Goal: Navigation & Orientation: Find specific page/section

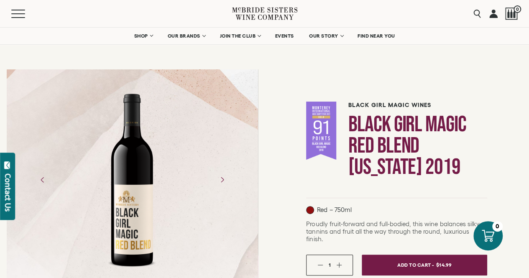
scroll to position [4, 0]
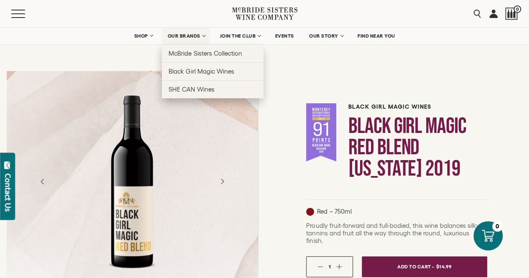
click at [205, 35] on link "OUR BRANDS" at bounding box center [186, 36] width 48 height 17
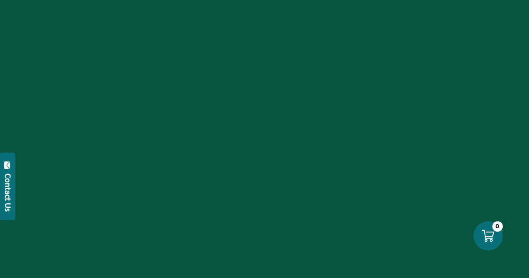
scroll to position [4, 0]
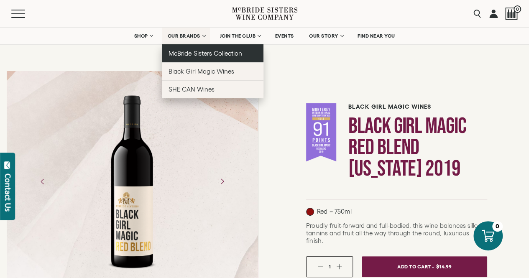
click at [192, 51] on span "McBride Sisters Collection" at bounding box center [205, 53] width 74 height 7
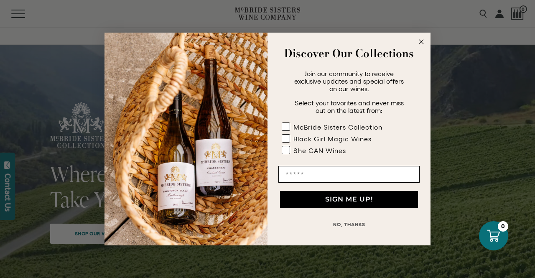
click at [420, 42] on circle "Close dialog" at bounding box center [422, 42] width 10 height 10
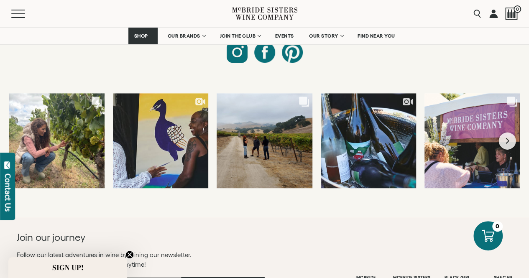
scroll to position [3903, 0]
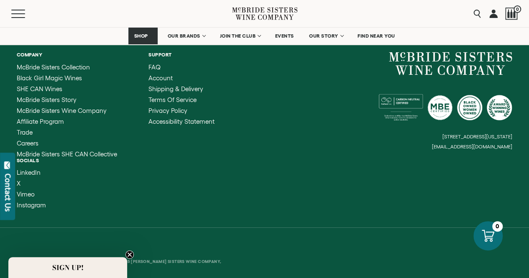
click at [130, 254] on circle "Close teaser" at bounding box center [130, 255] width 8 height 8
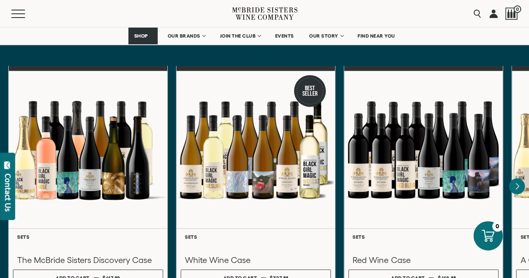
scroll to position [2496, 0]
